Goal: Browse casually

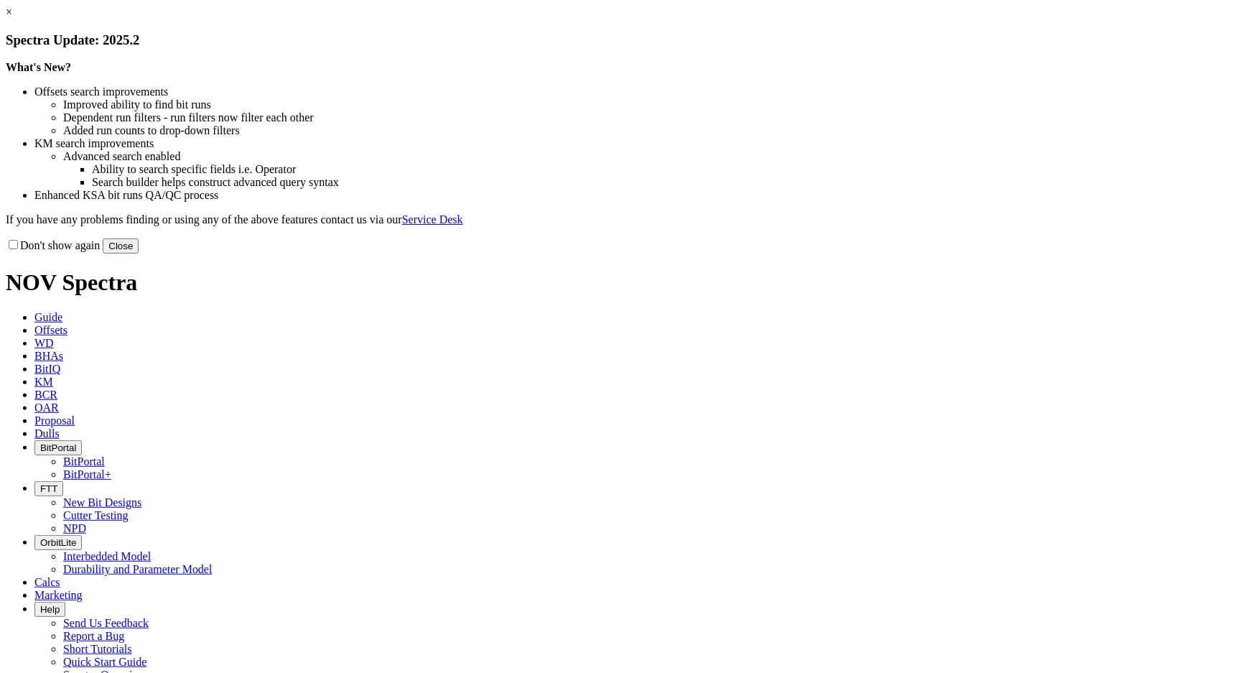
click at [139, 253] on button "Close" at bounding box center [121, 245] width 36 height 15
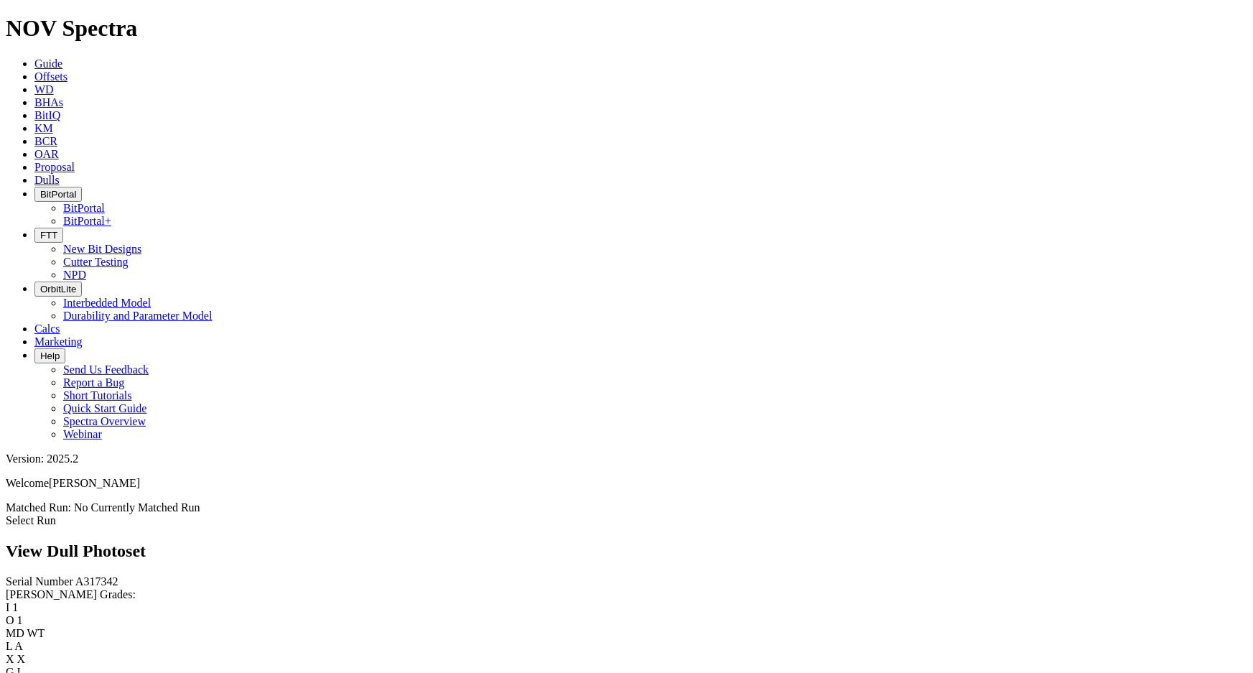
scroll to position [1507, 0]
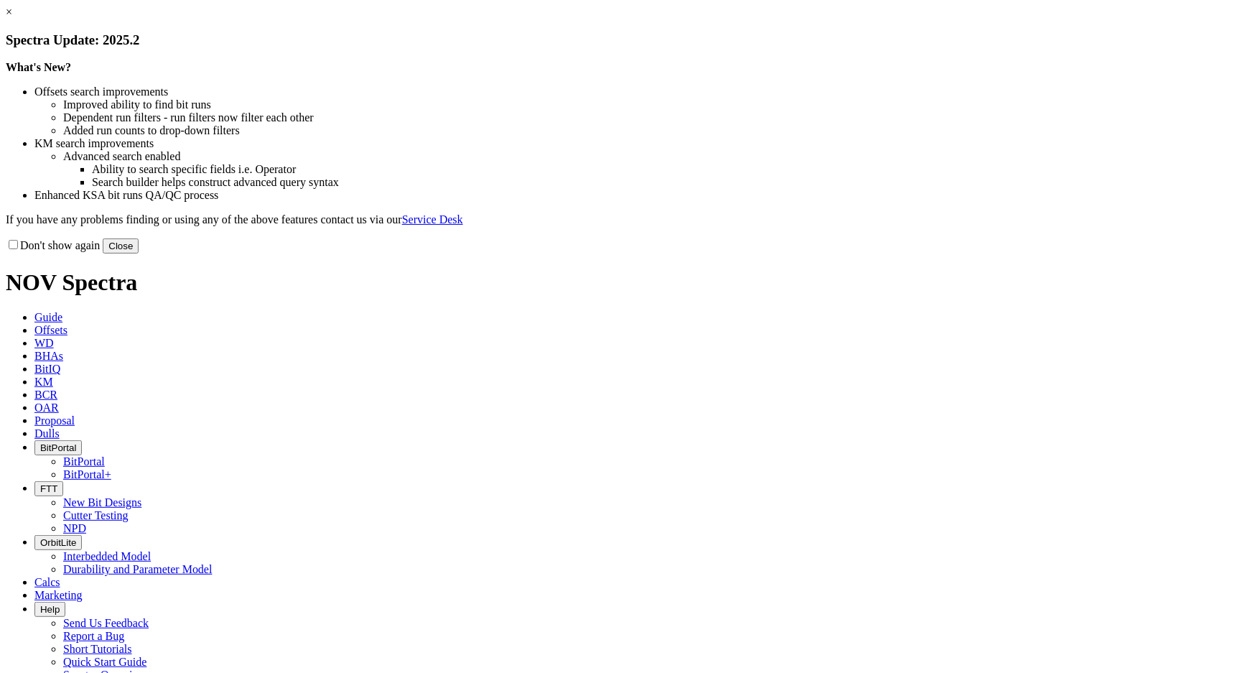
click at [139, 253] on button "Close" at bounding box center [121, 245] width 36 height 15
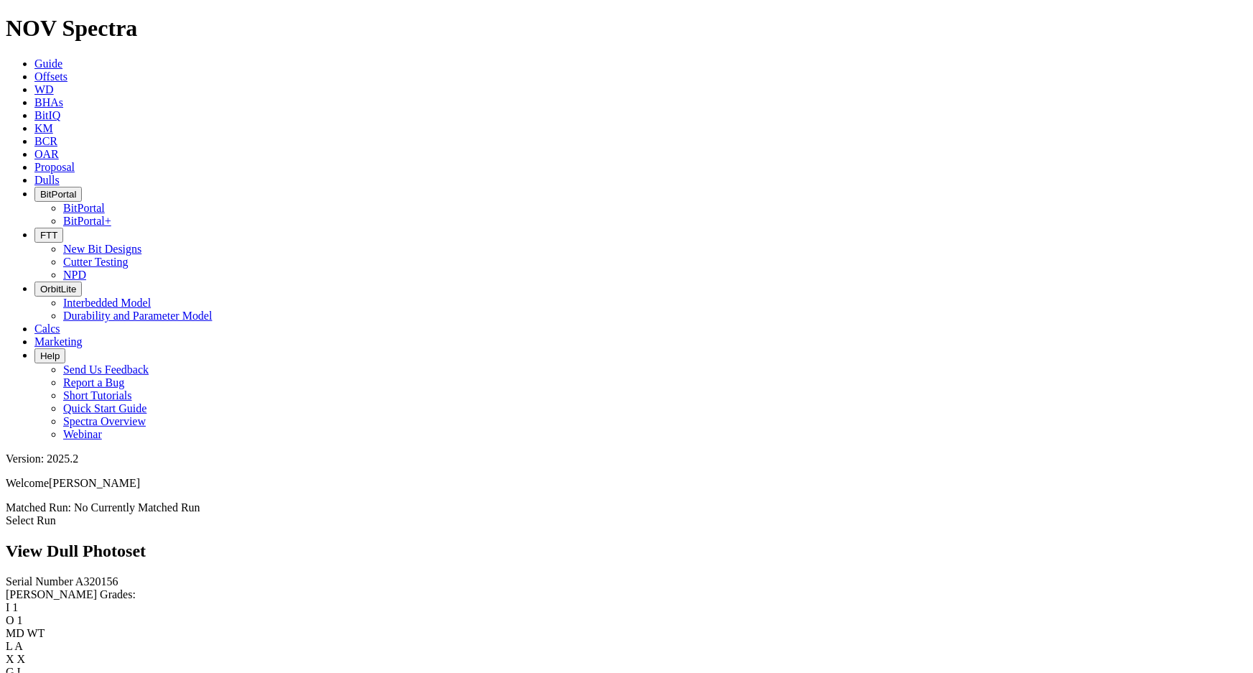
scroll to position [718, 0]
